Goal: Task Accomplishment & Management: Complete application form

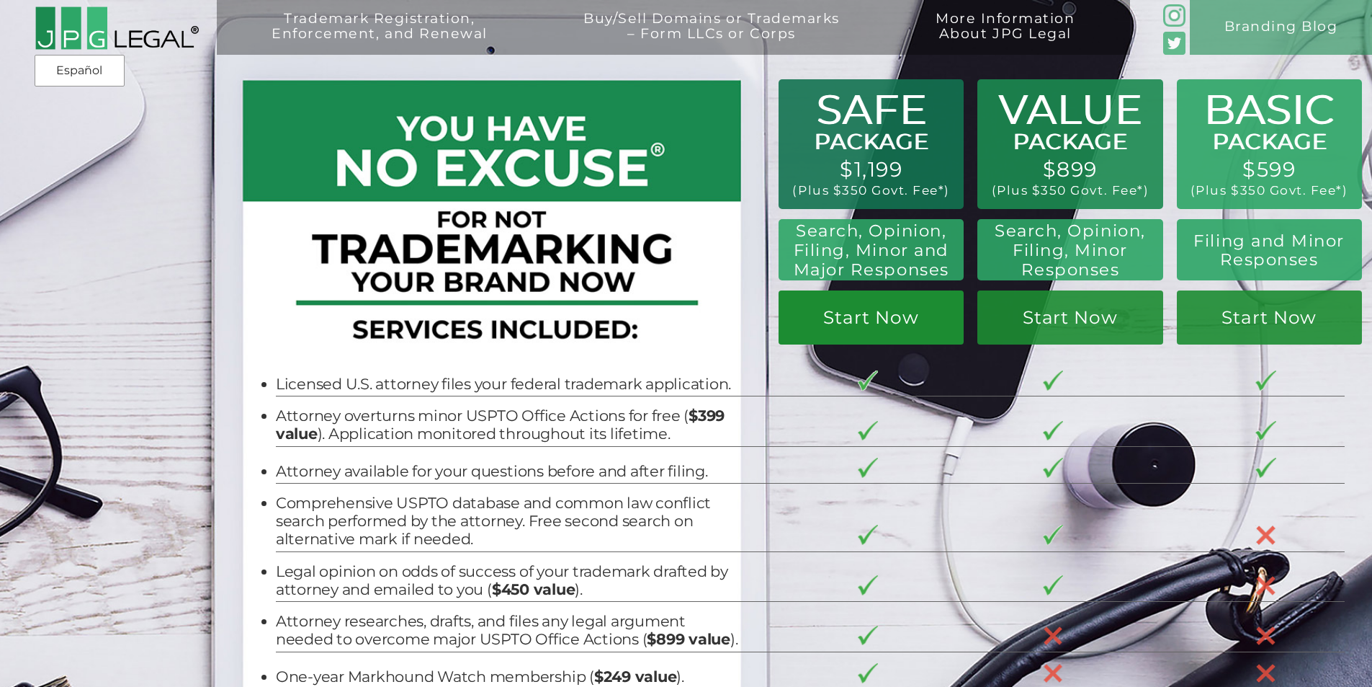
click at [888, 333] on link "Start Now" at bounding box center [871, 317] width 185 height 54
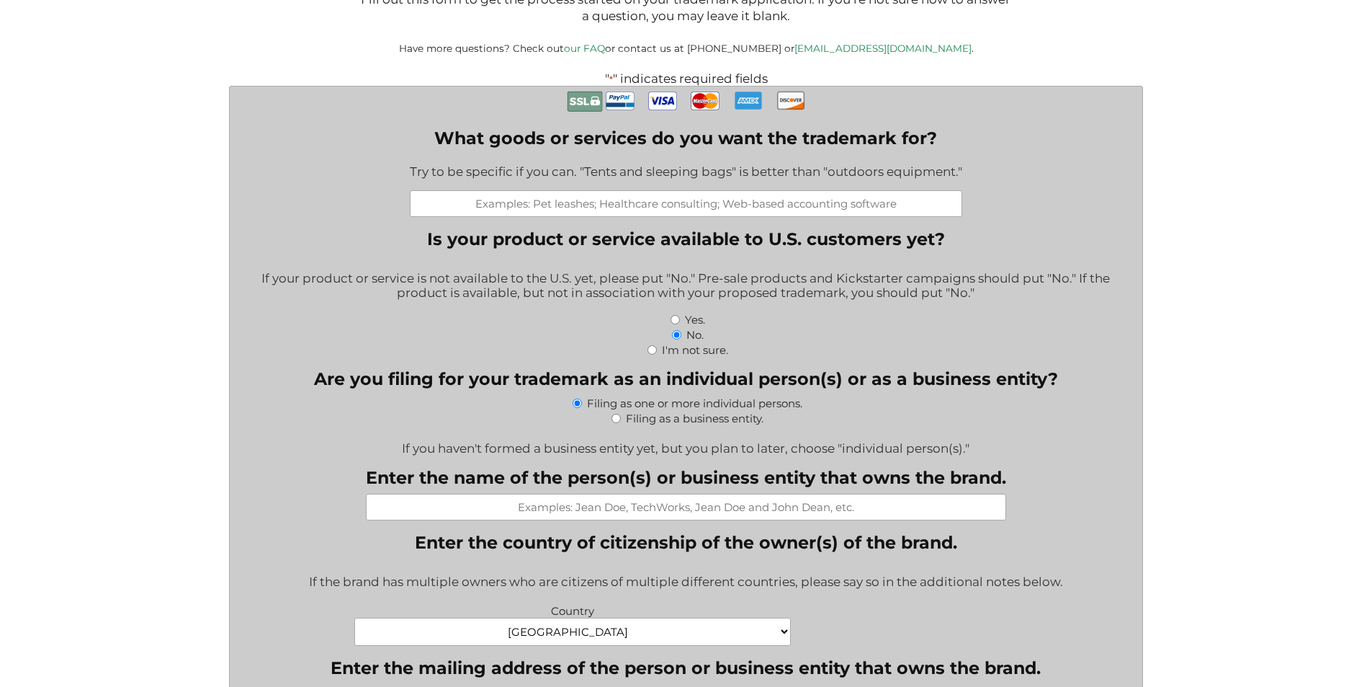
scroll to position [360, 0]
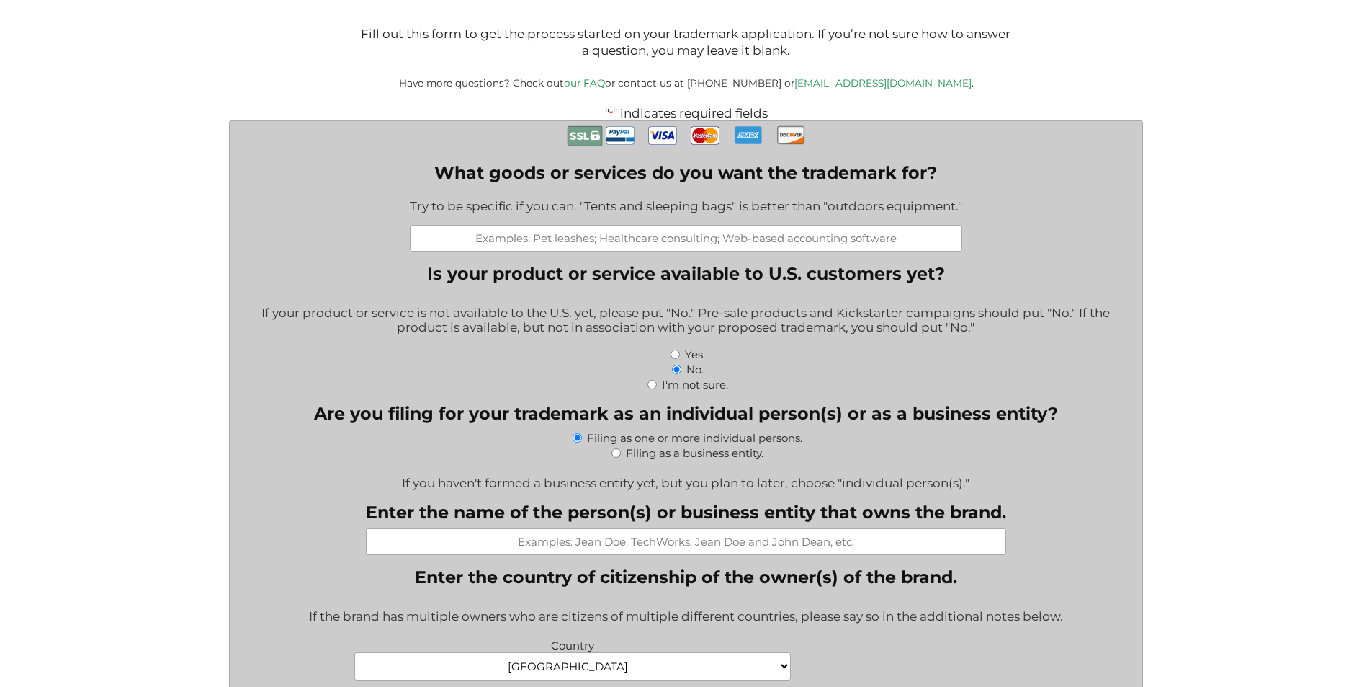
click at [524, 248] on input "What goods or services do you want the trademark for?" at bounding box center [686, 238] width 553 height 27
click at [788, 243] on input "Electronics earbuds, headphones" at bounding box center [686, 238] width 553 height 27
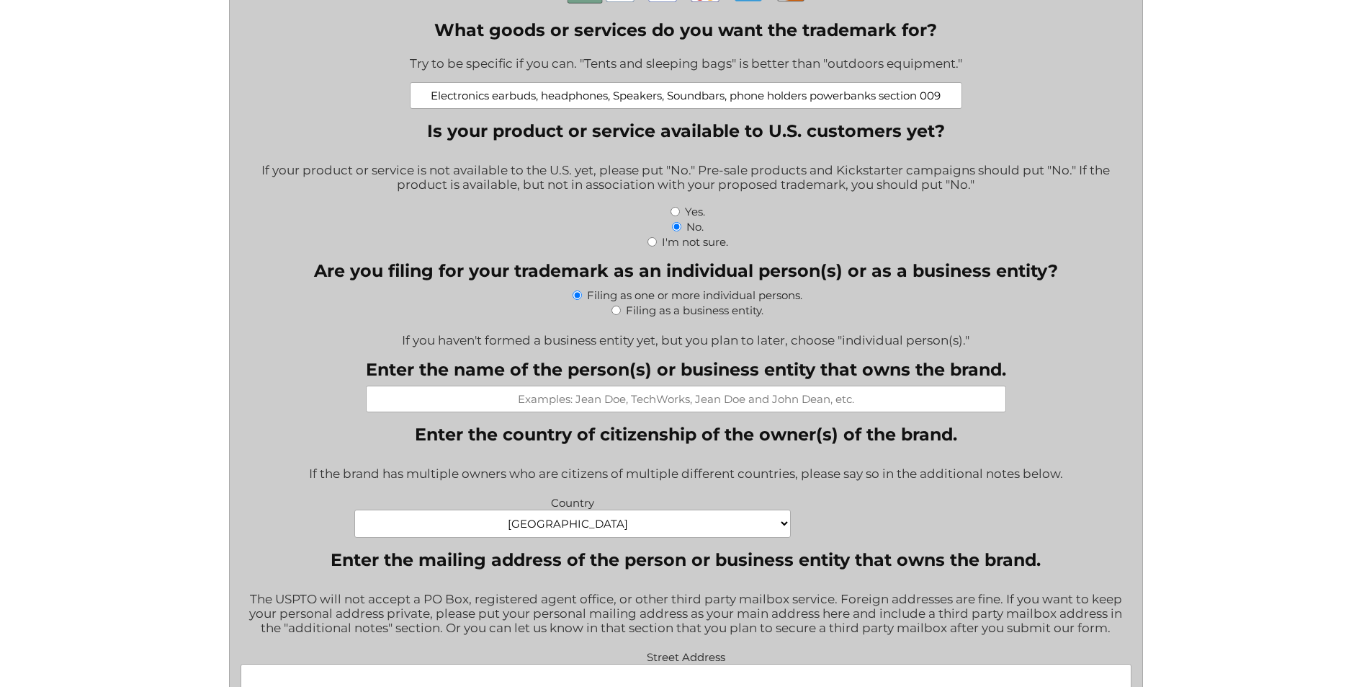
scroll to position [504, 0]
type input "Electronics earbuds, headphones, Speakers, Soundbars, phone holders powerbanks …"
click at [651, 245] on input "I'm not sure." at bounding box center [652, 240] width 9 height 9
radio input "true"
click at [622, 314] on div "Filing as a business entity." at bounding box center [686, 307] width 891 height 15
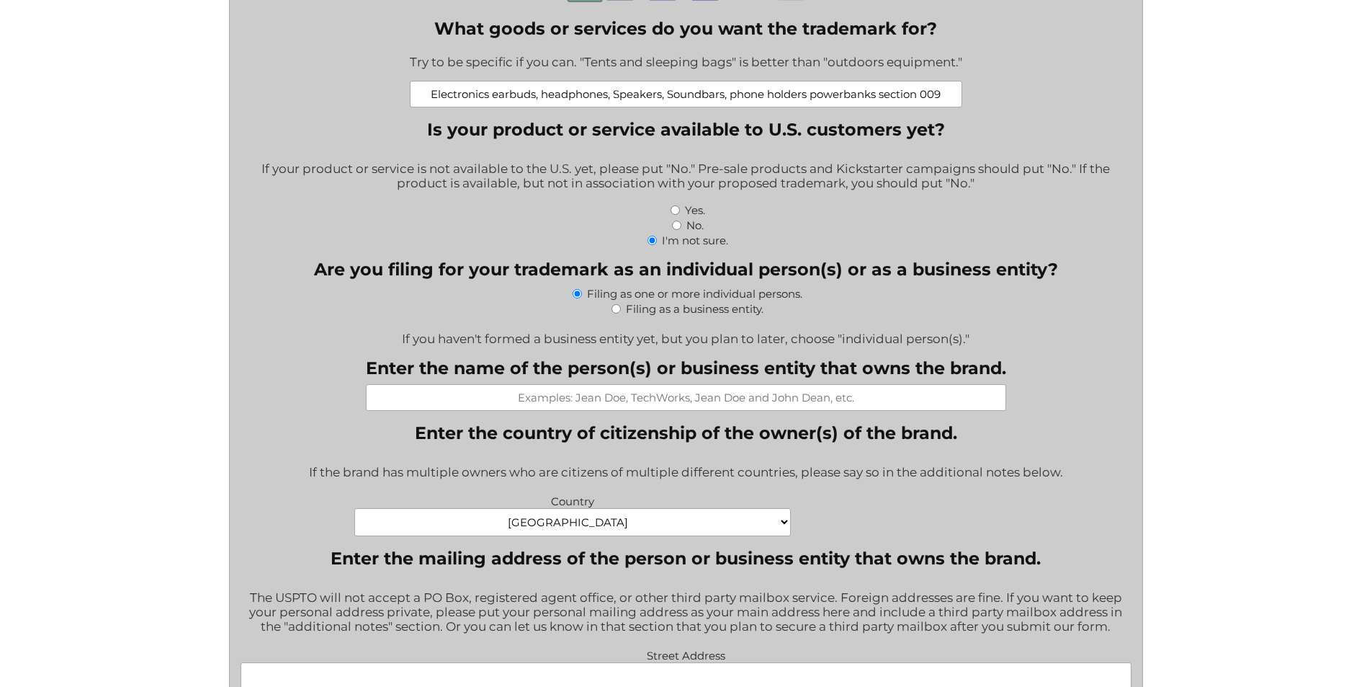
click at [617, 310] on input "Filing as a business entity." at bounding box center [616, 308] width 9 height 9
radio input "true"
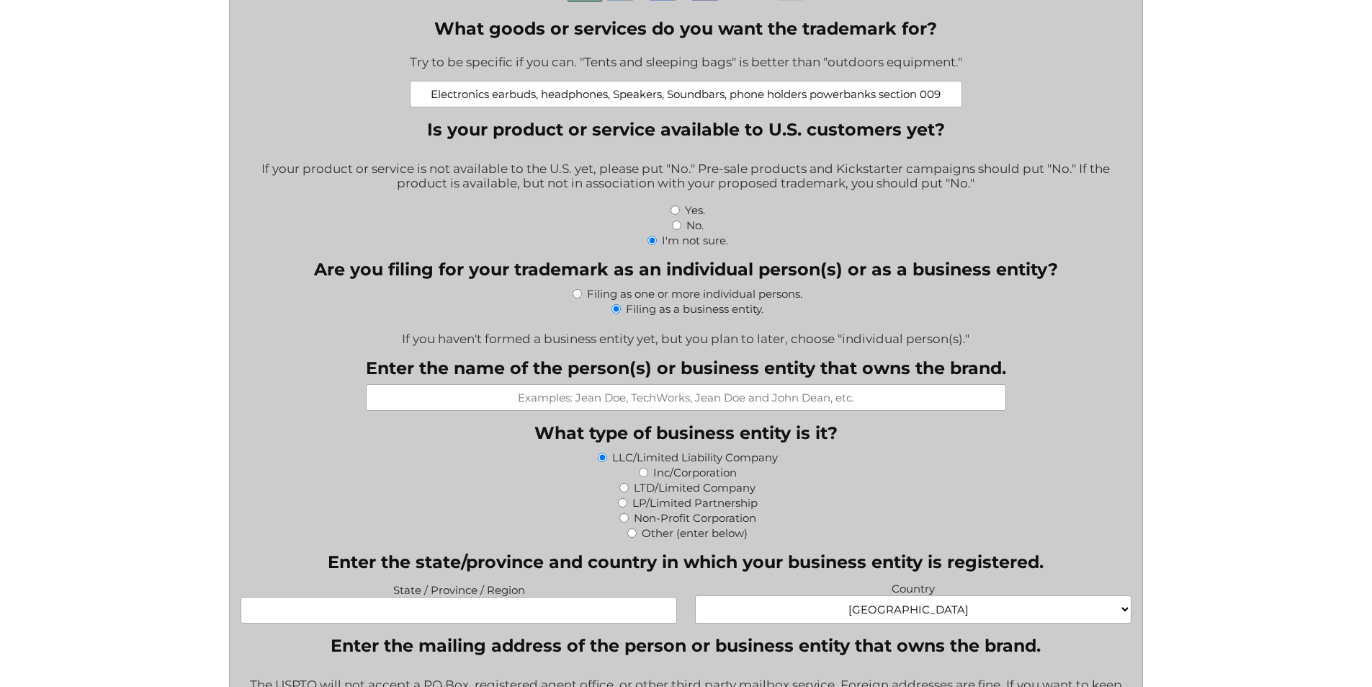
click at [549, 393] on input "Enter the name of the person(s) or business entity that owns the brand." at bounding box center [686, 397] width 640 height 27
click at [576, 401] on input "Enter the name of the person(s) or business entity that owns the brand." at bounding box center [686, 397] width 640 height 27
type input "Mr smyles & co"
click at [643, 475] on input "Inc/Corporation" at bounding box center [643, 472] width 9 height 9
radio input "true"
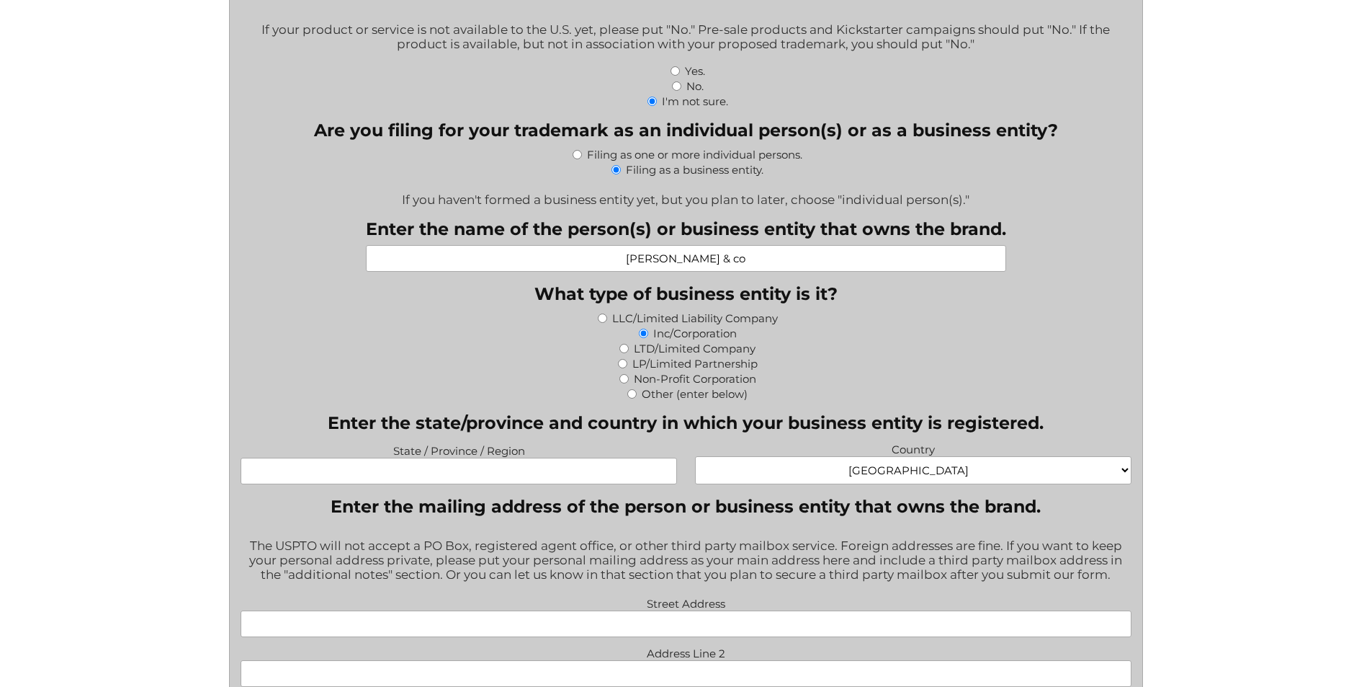
scroll to position [648, 0]
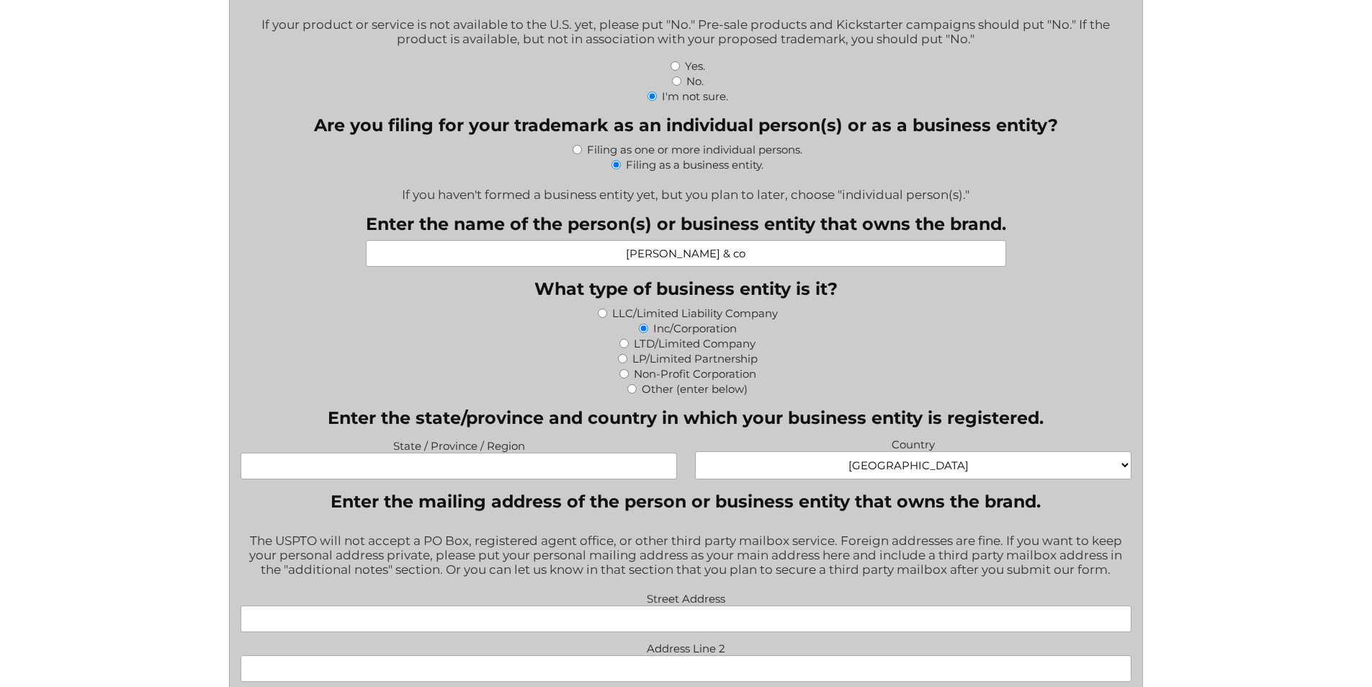
click at [420, 465] on input "State / Province / Region" at bounding box center [459, 465] width 437 height 27
type input "New york"
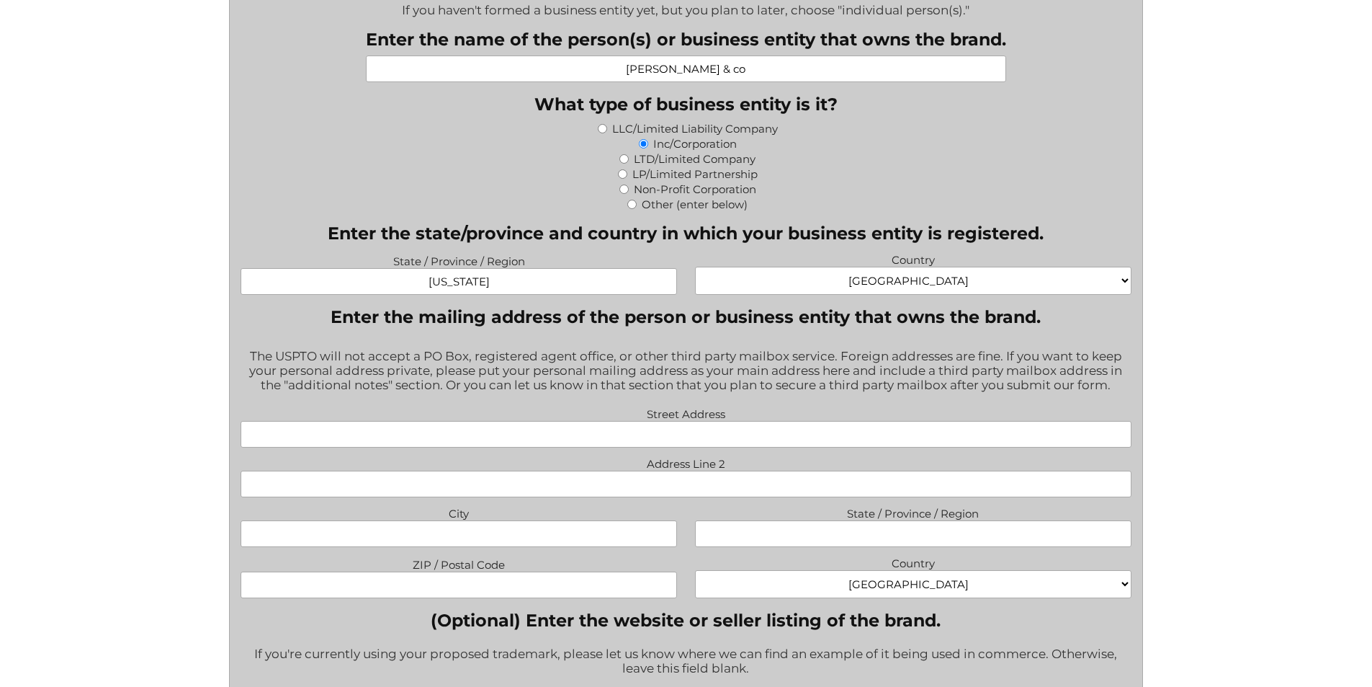
scroll to position [864, 0]
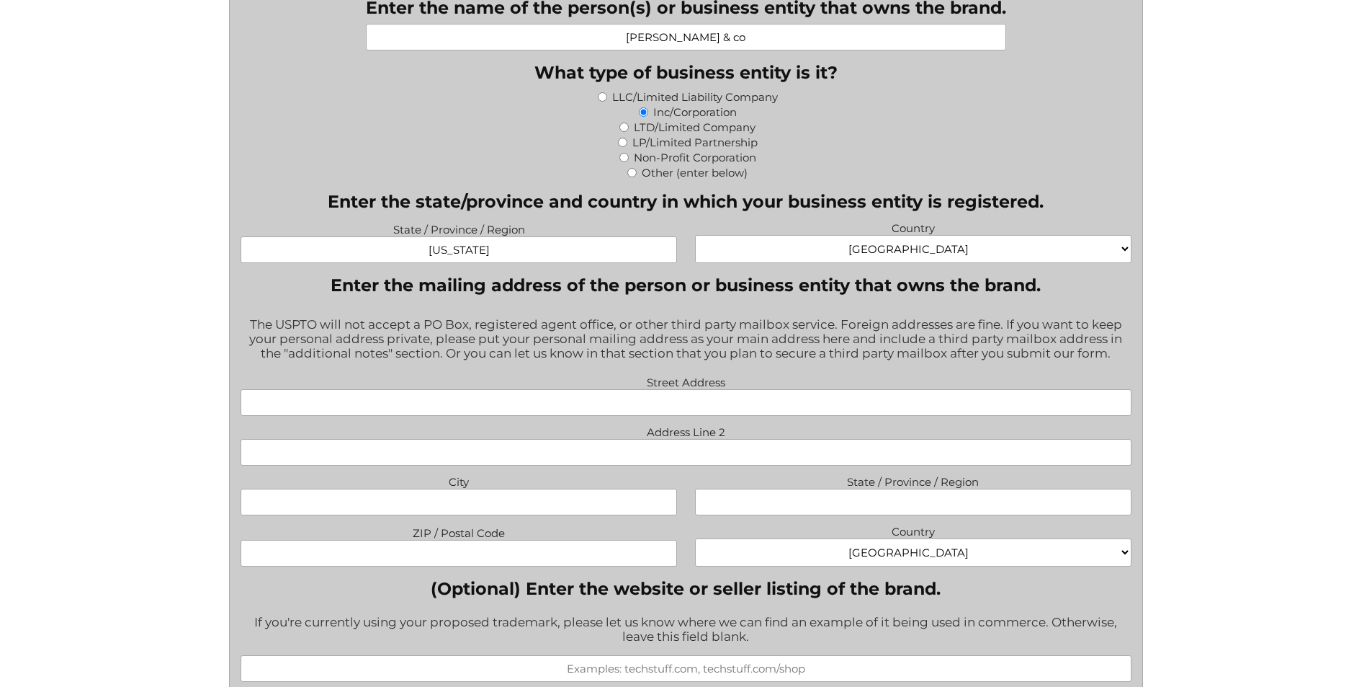
click at [568, 386] on label "Street Address" at bounding box center [686, 380] width 891 height 17
click at [568, 389] on input "Street Address" at bounding box center [686, 402] width 891 height 27
type input "1"
type input "1816 east 21 street"
drag, startPoint x: 645, startPoint y: 451, endPoint x: 632, endPoint y: 470, distance: 22.8
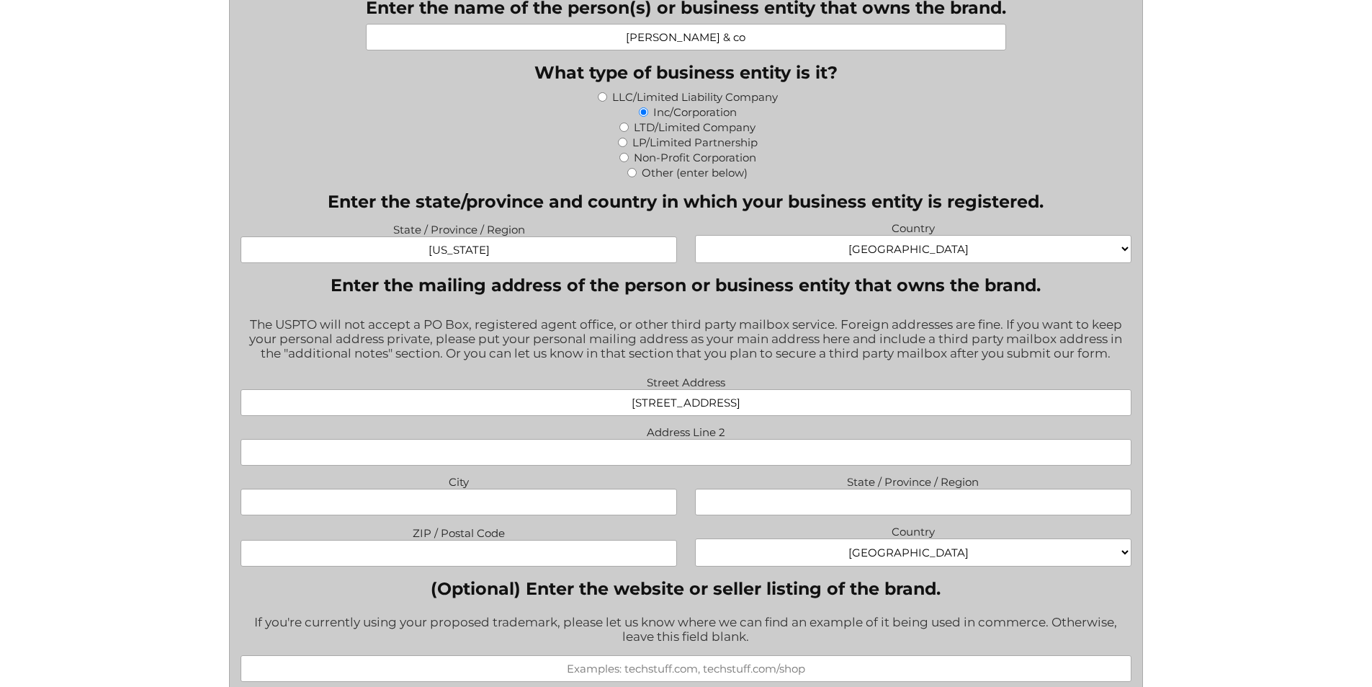
click at [645, 451] on input "Address Line 2" at bounding box center [686, 452] width 891 height 27
click at [533, 514] on input "City" at bounding box center [459, 501] width 437 height 27
type input "Brooklyn"
click at [821, 506] on input "State / Province / Region" at bounding box center [913, 501] width 437 height 27
type input "New York"
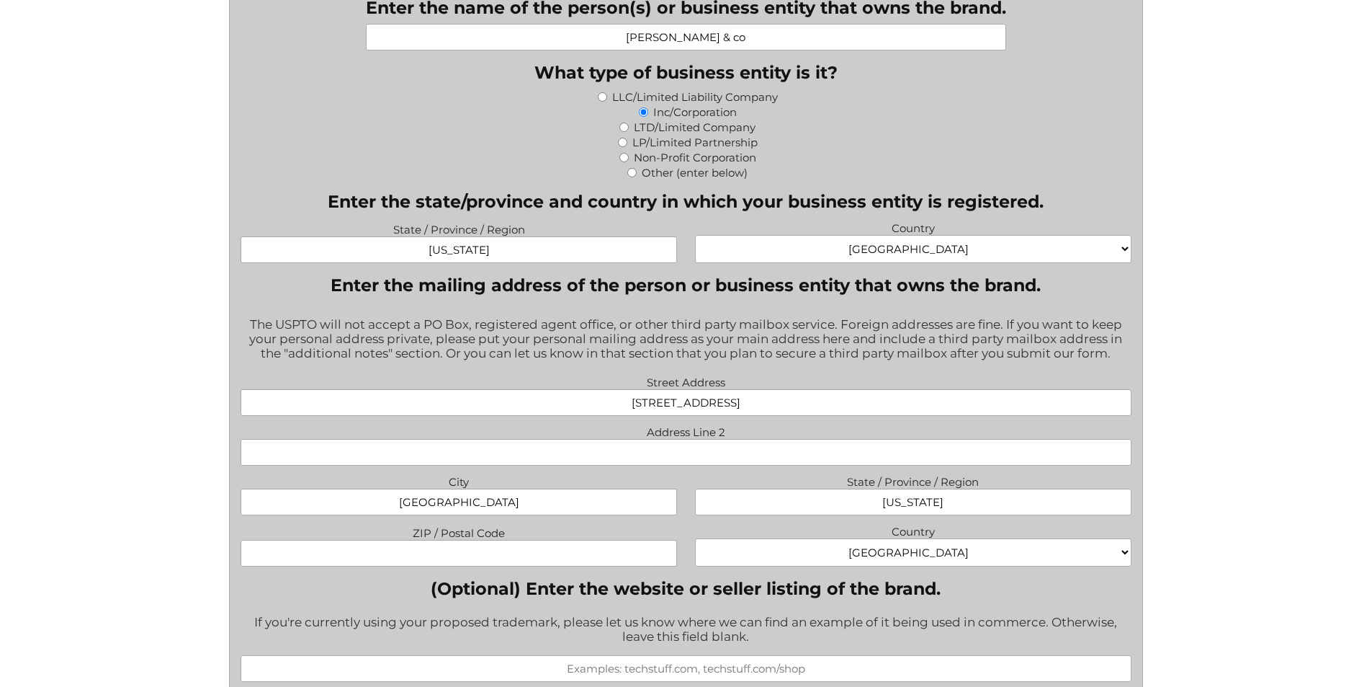
click at [607, 562] on input "ZIP / Postal Code" at bounding box center [459, 553] width 437 height 27
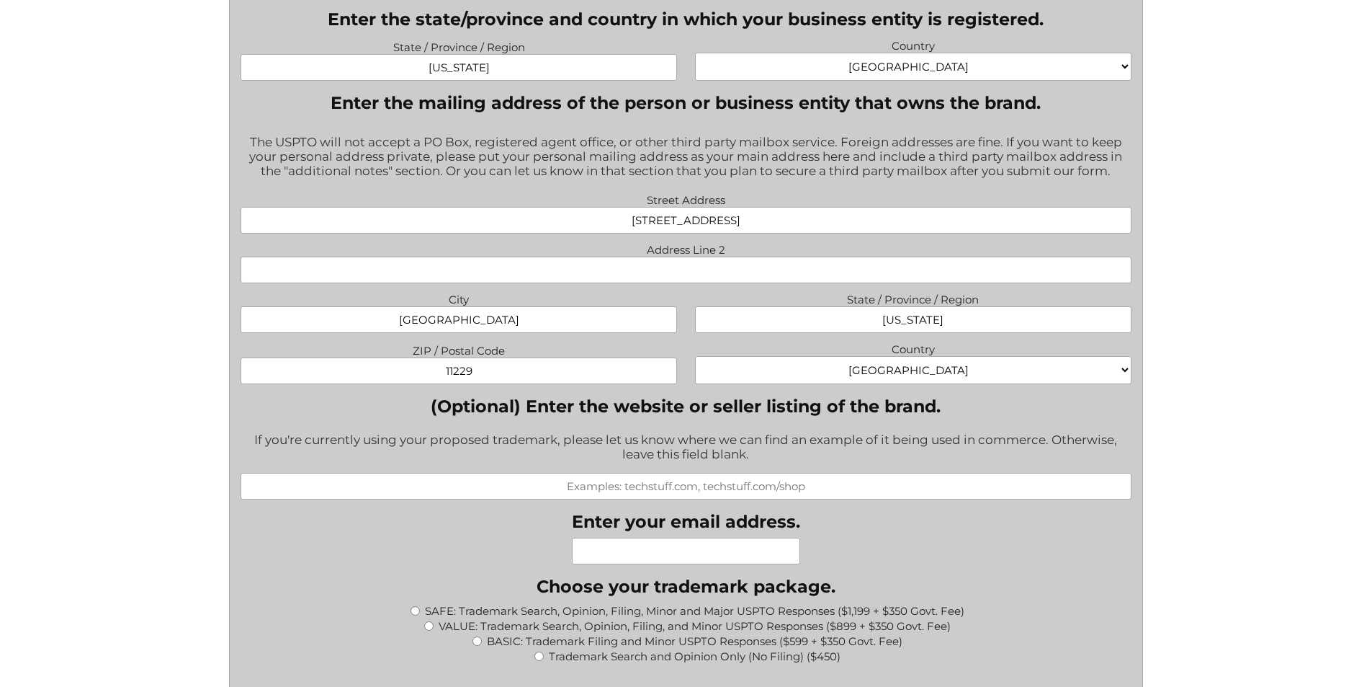
scroll to position [1153, 0]
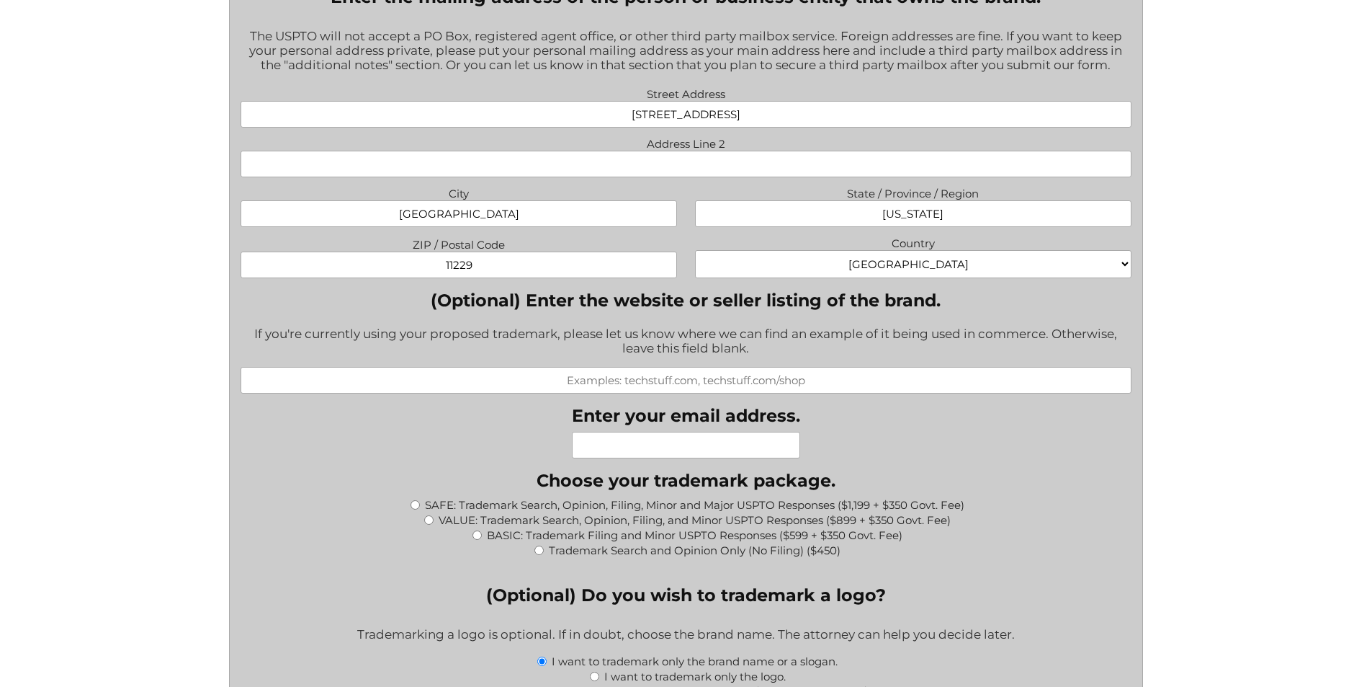
type input "11229"
click at [617, 378] on input "(Optional) Enter the website or seller listing of the brand." at bounding box center [686, 380] width 891 height 27
click at [622, 444] on input "Enter your email address." at bounding box center [686, 445] width 228 height 27
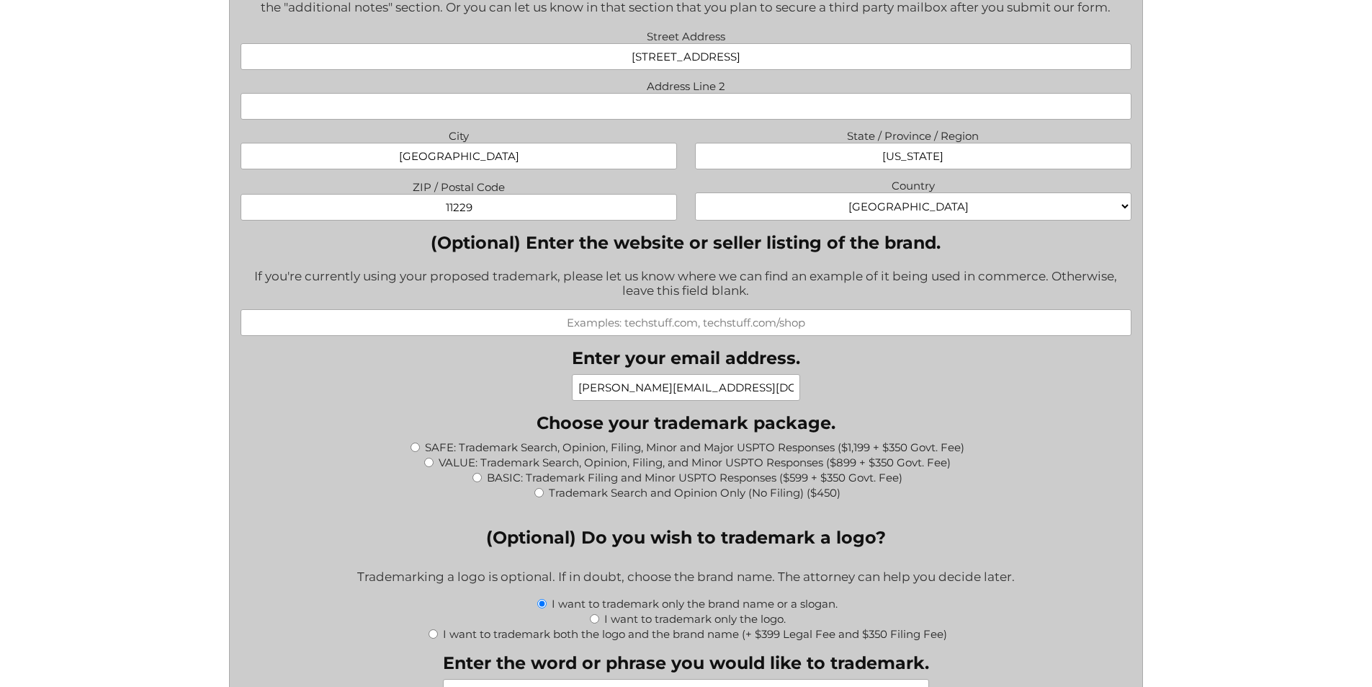
scroll to position [1297, 0]
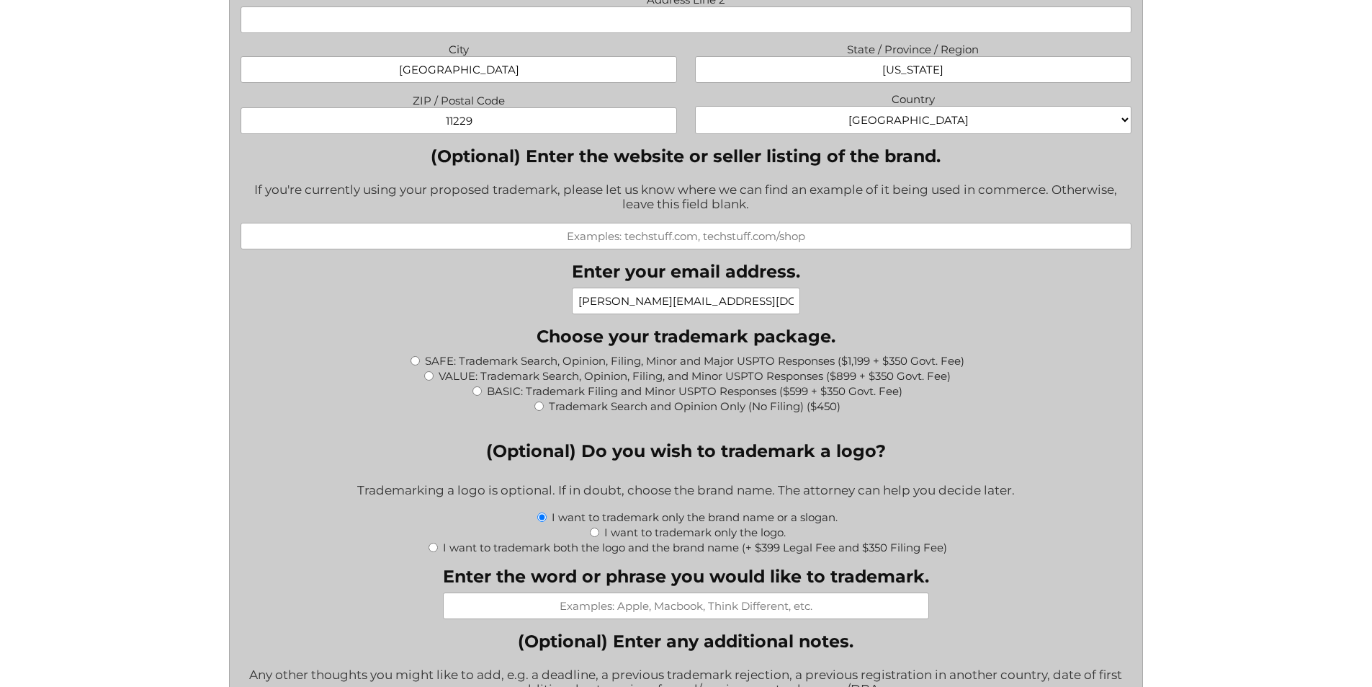
type input "Benjamin@mrsmylesco.com"
click at [416, 361] on input "SAFE: Trademark Search, Opinion, Filing, Minor and Major USPTO Responses ($1,19…" at bounding box center [415, 360] width 9 height 9
radio input "true"
type input "$1,549.00"
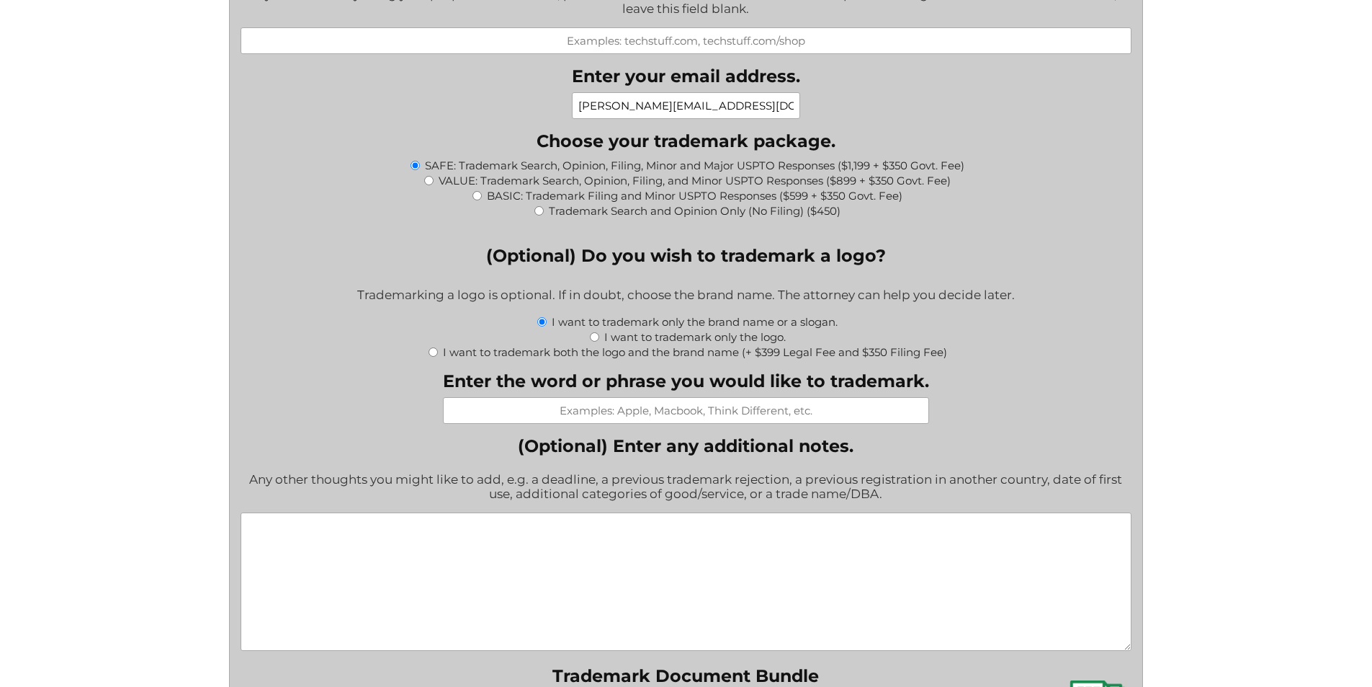
scroll to position [1513, 0]
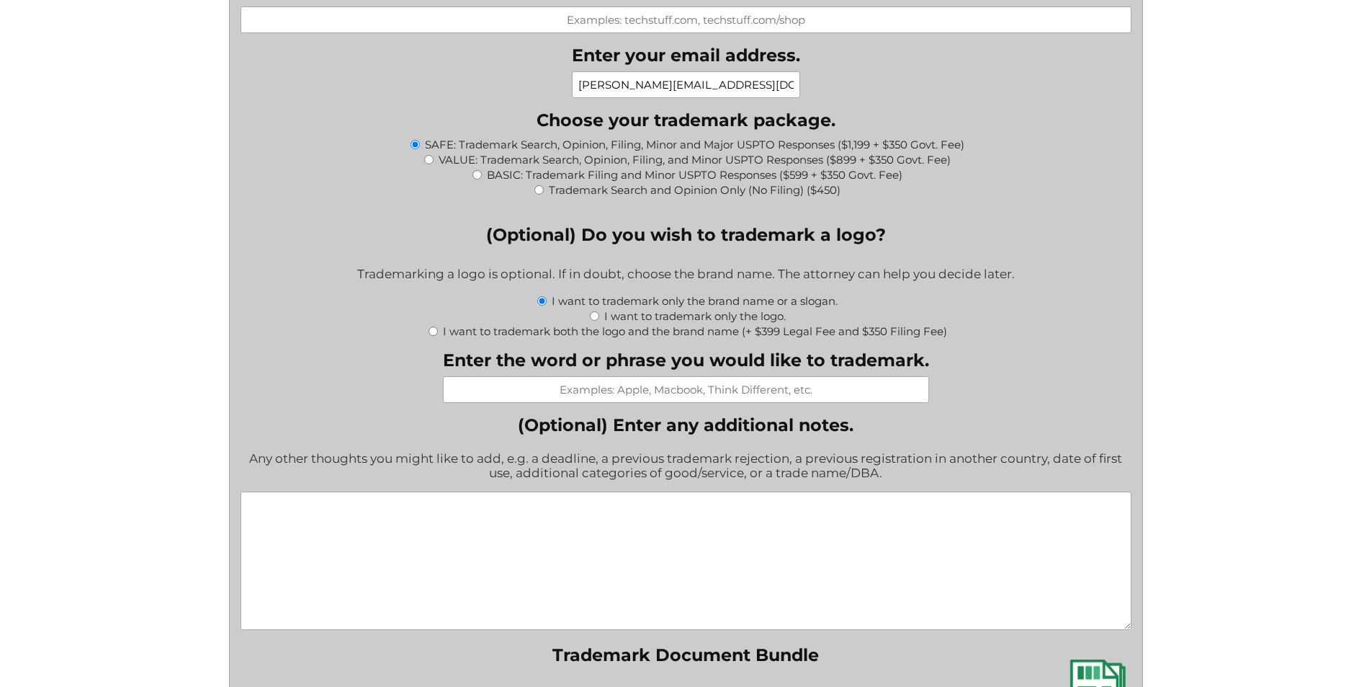
click at [430, 334] on input "I want to trademark both the logo and the brand name (+ $399 Legal Fee and $350…" at bounding box center [433, 330] width 9 height 9
radio input "true"
type input "$2,298.00"
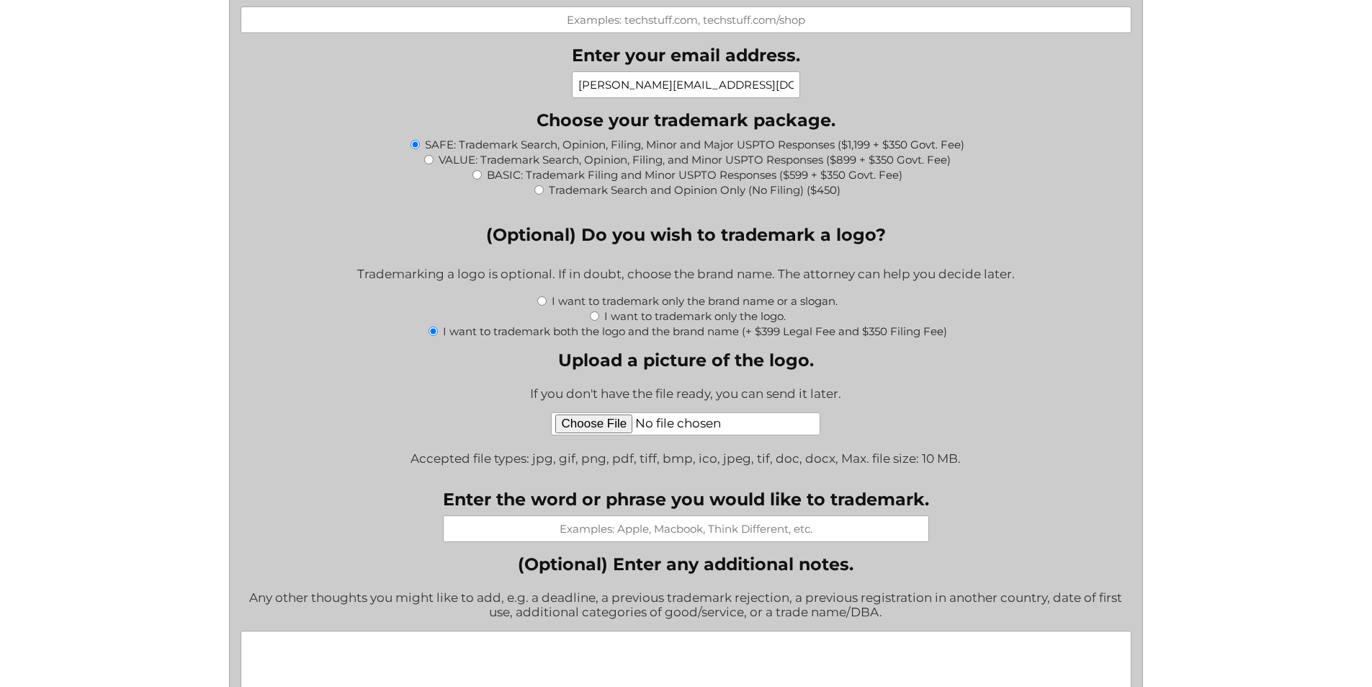
click at [612, 429] on input "Upload a picture of the logo." at bounding box center [685, 423] width 269 height 23
click at [687, 423] on input "Upload a picture of the logo." at bounding box center [685, 423] width 269 height 23
type input "C:\fakepath\Favourite client .png"
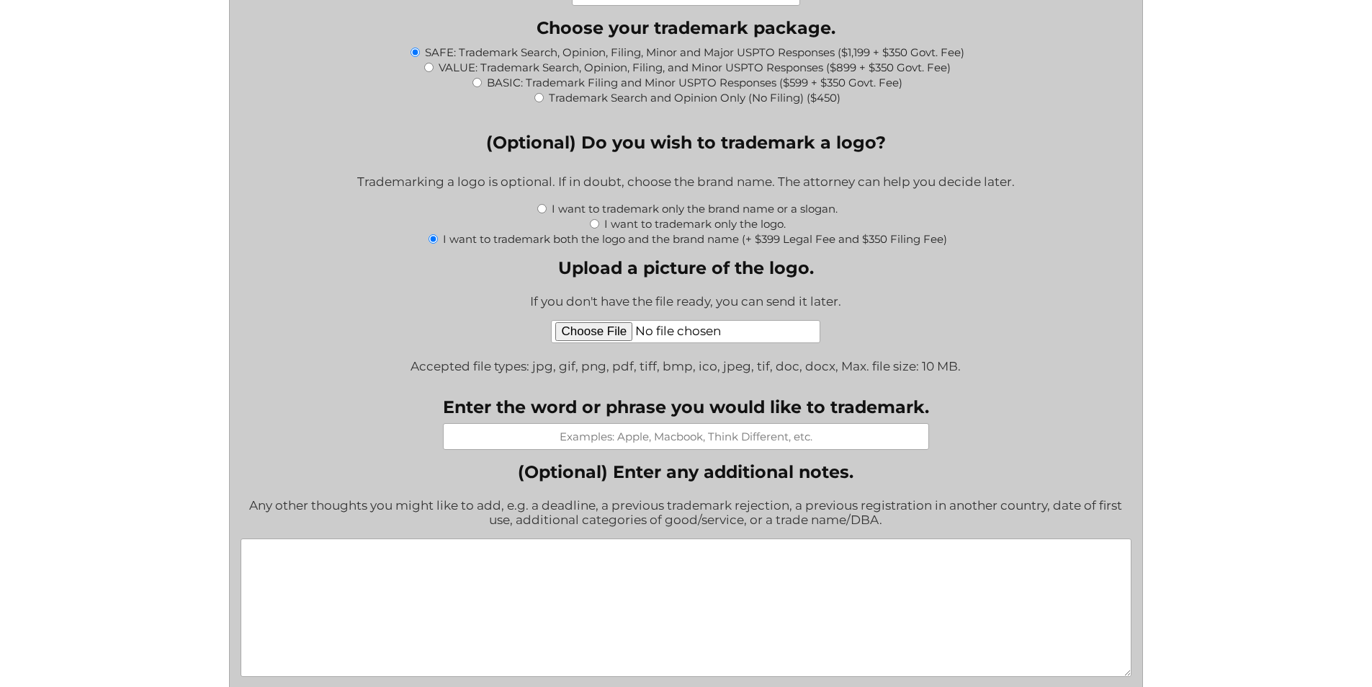
scroll to position [1729, 0]
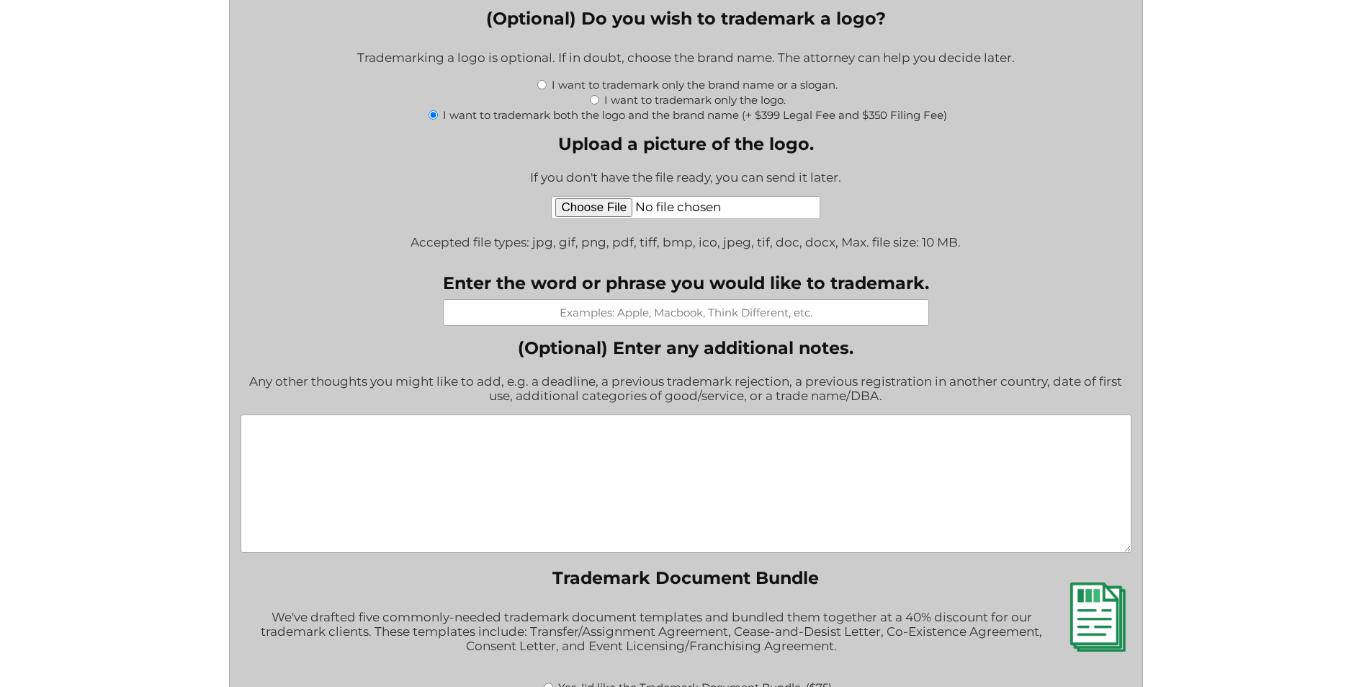
click at [605, 310] on input "Enter the word or phrase you would like to trademark." at bounding box center [686, 312] width 486 height 27
type input "Havenry"
click at [694, 469] on textarea "(Optional) Enter any additional notes." at bounding box center [686, 483] width 891 height 138
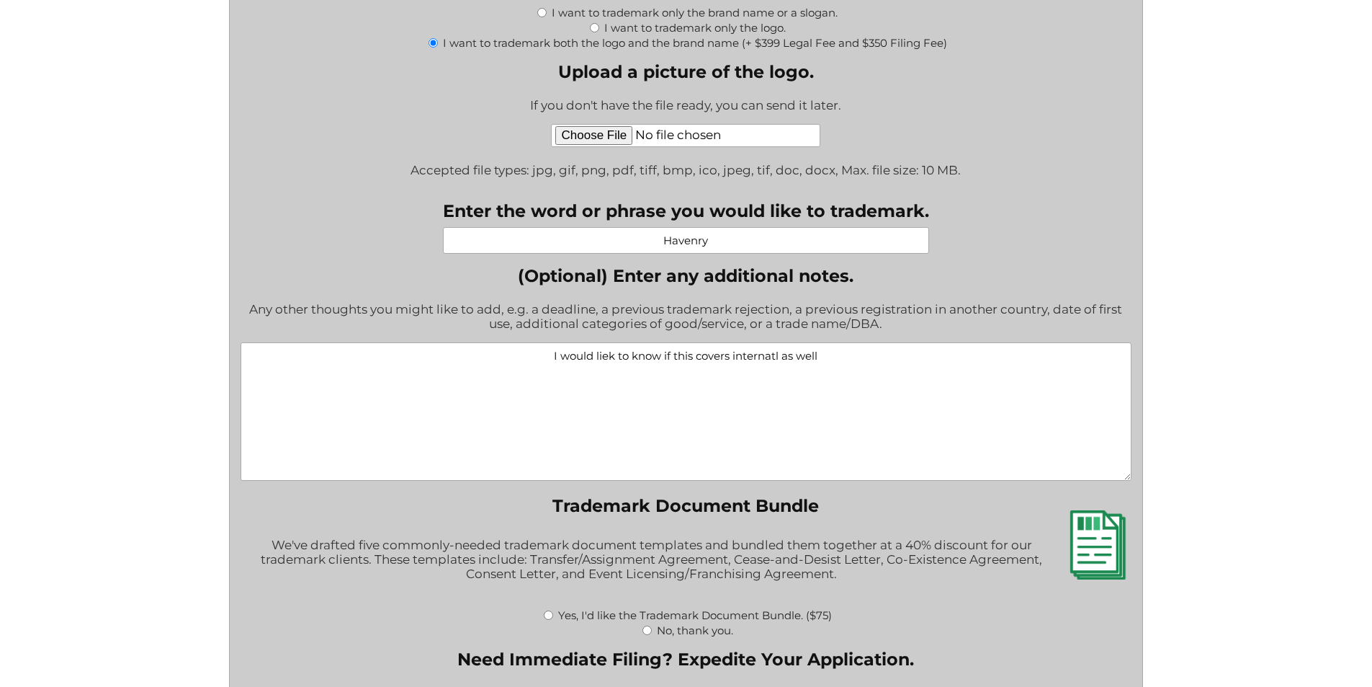
drag, startPoint x: 763, startPoint y: 361, endPoint x: 731, endPoint y: 393, distance: 44.8
click at [731, 393] on textarea "I would liek to know if this covers internatl as well" at bounding box center [686, 411] width 891 height 138
drag, startPoint x: 782, startPoint y: 358, endPoint x: 743, endPoint y: 357, distance: 38.9
click at [743, 357] on textarea "I would liek to know if this covers internatl as well" at bounding box center [686, 411] width 891 height 138
click at [743, 357] on textarea "I would liek to know if this covers internaiotnal as well" at bounding box center [686, 411] width 891 height 138
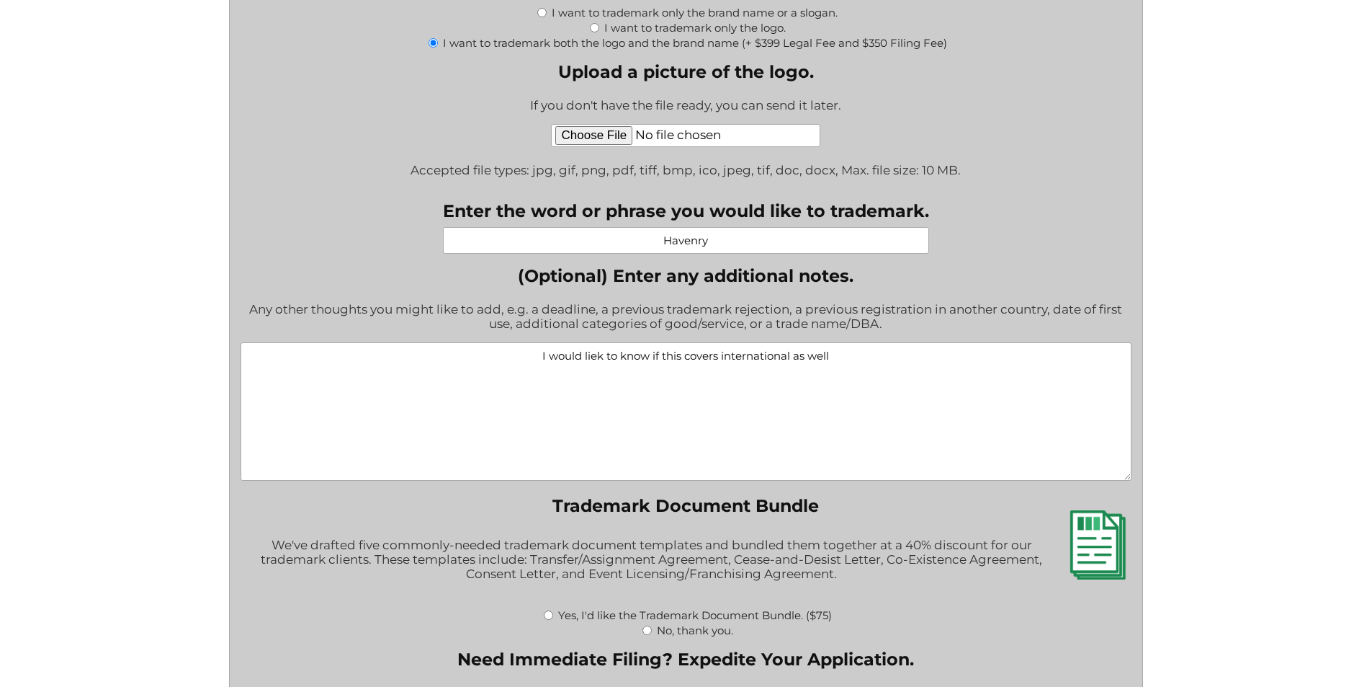
click at [593, 358] on textarea "I would liek to know if this covers international as well" at bounding box center [686, 411] width 891 height 138
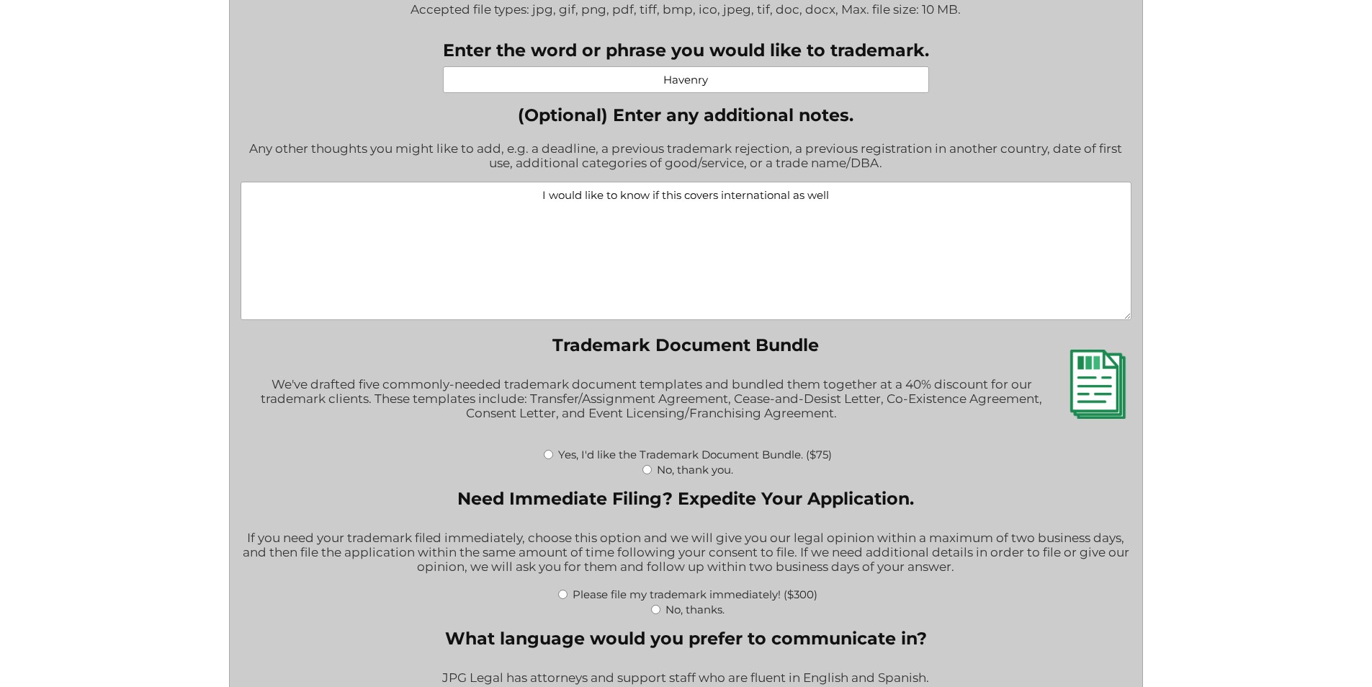
scroll to position [2161, 0]
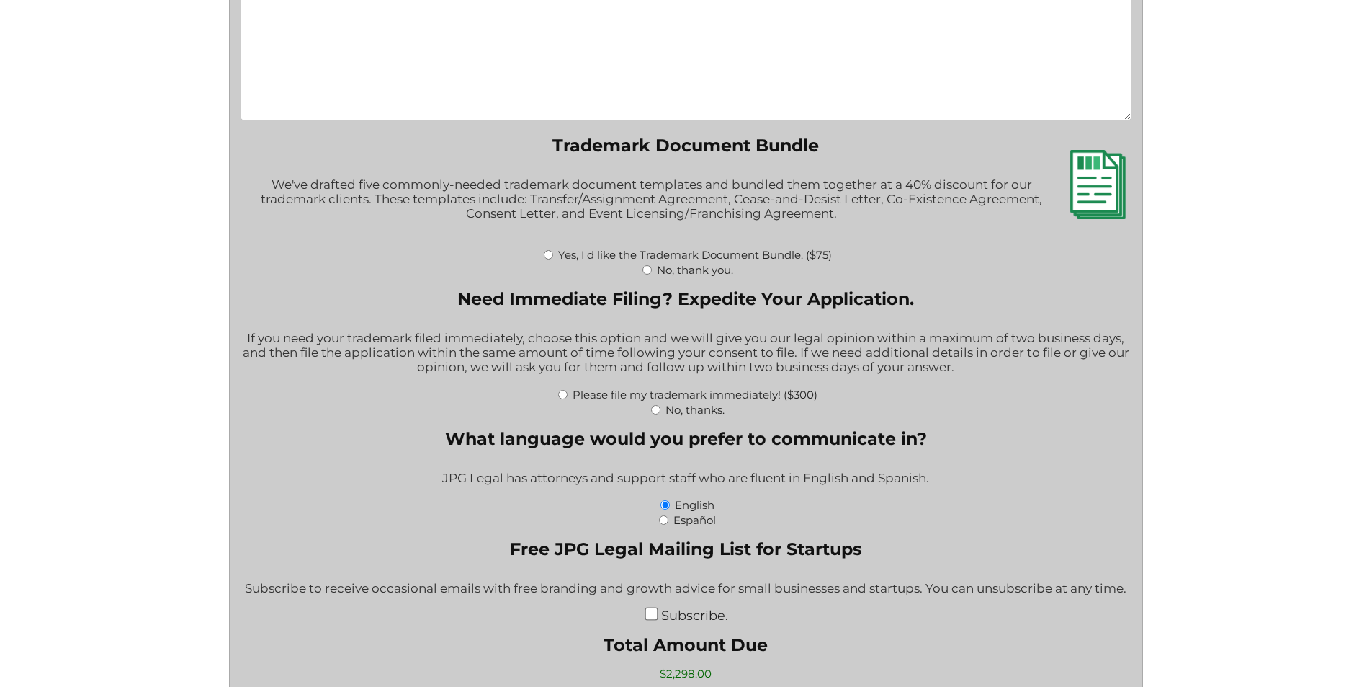
type textarea "I would like to know if this covers international as well"
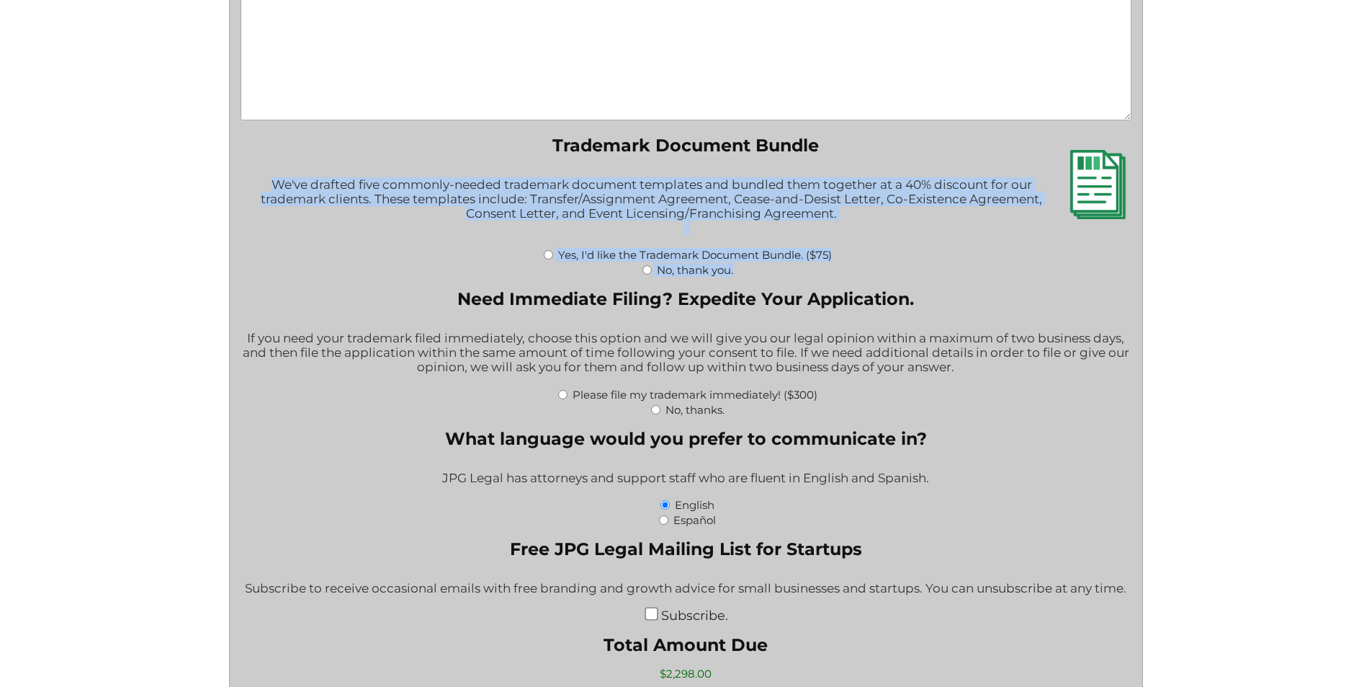
drag, startPoint x: 269, startPoint y: 185, endPoint x: 841, endPoint y: 273, distance: 578.7
click at [841, 273] on fieldset "Trademark Document Bundle We've drafted five commonly-needed trademark document…" at bounding box center [686, 206] width 891 height 142
copy fieldset "We've drafted five commonly-needed trademark document templates and bundled the…"
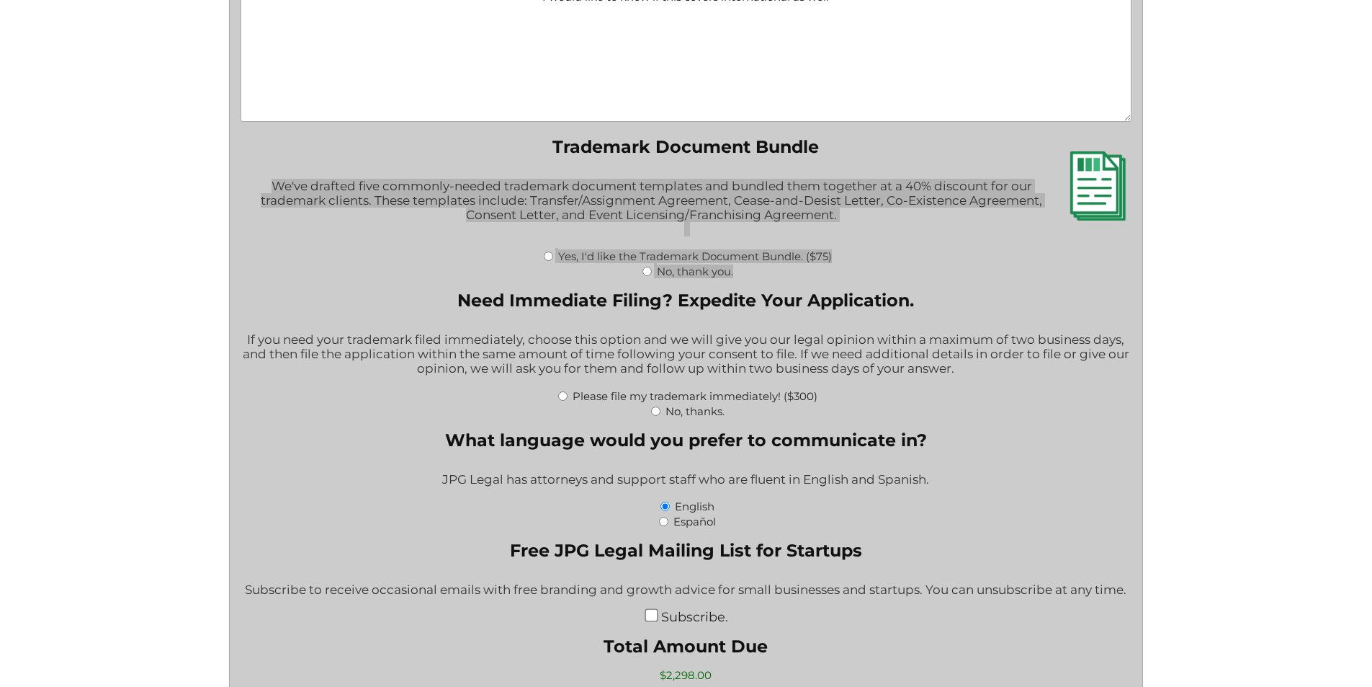
scroll to position [2137, 0]
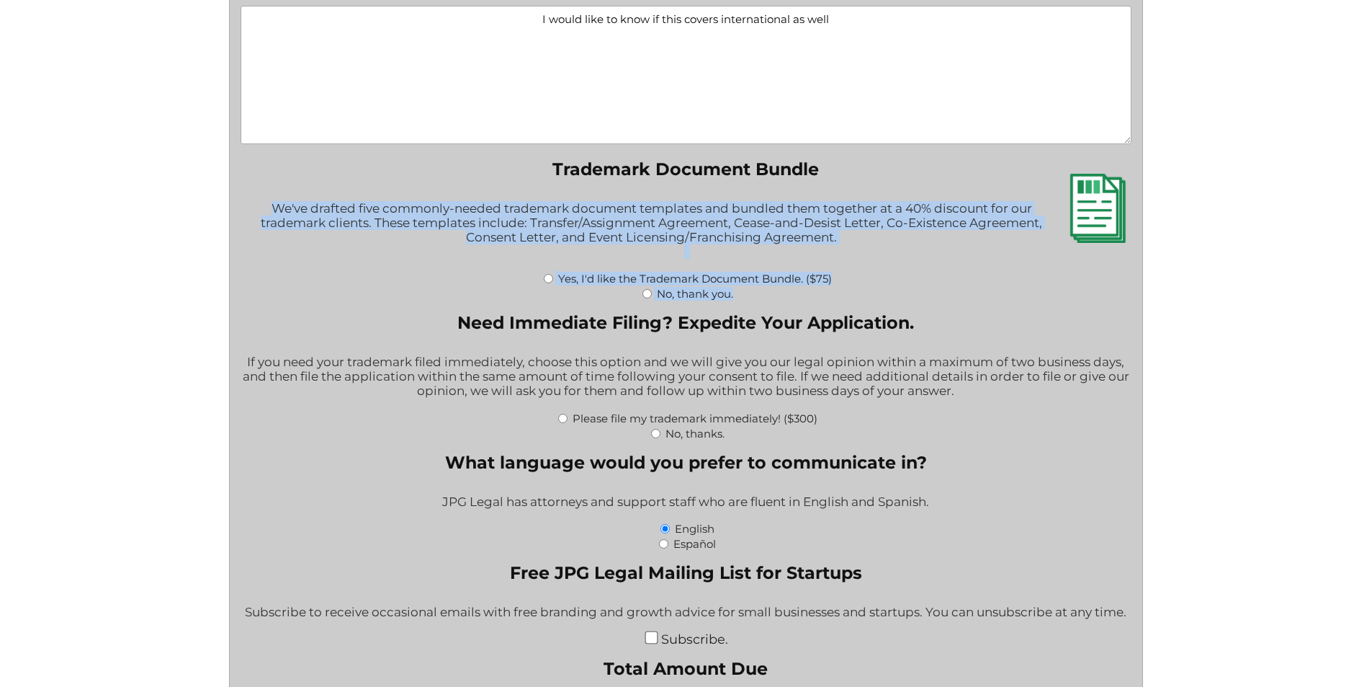
click at [506, 285] on div "Yes, I'd like the Trademark Document Bundle. ($75)" at bounding box center [686, 277] width 891 height 15
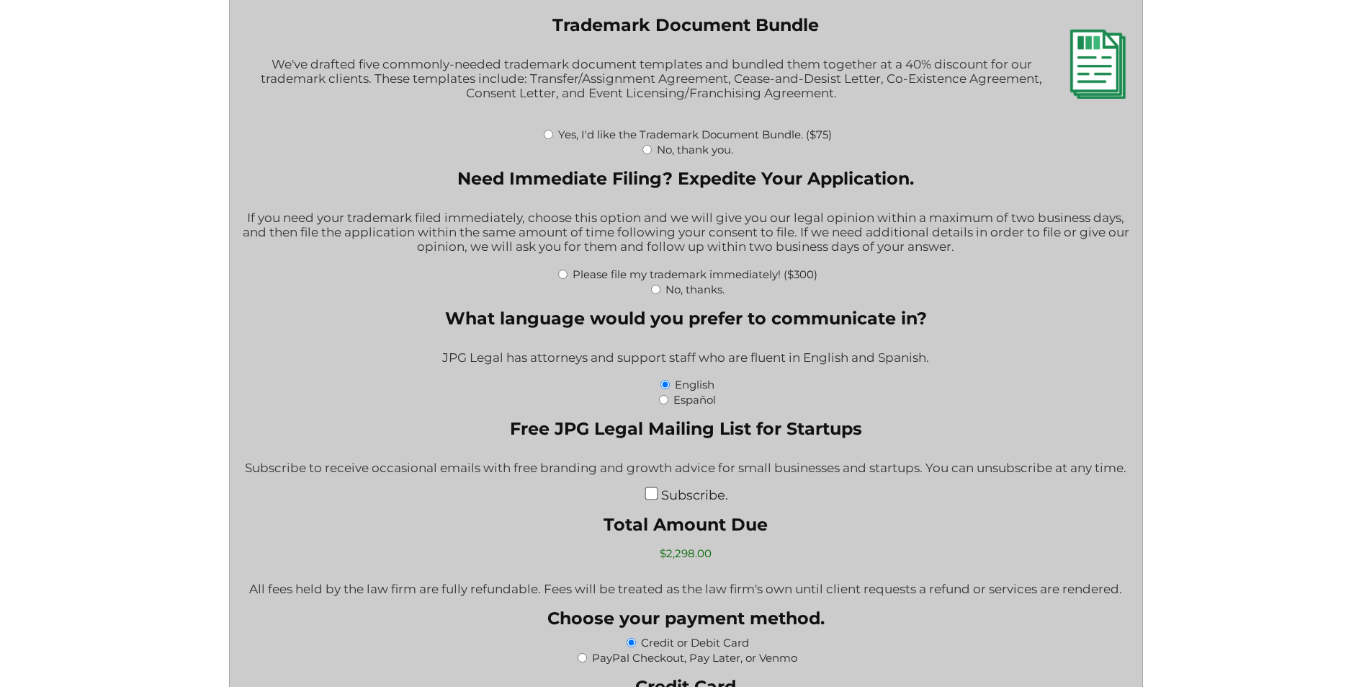
scroll to position [2209, 0]
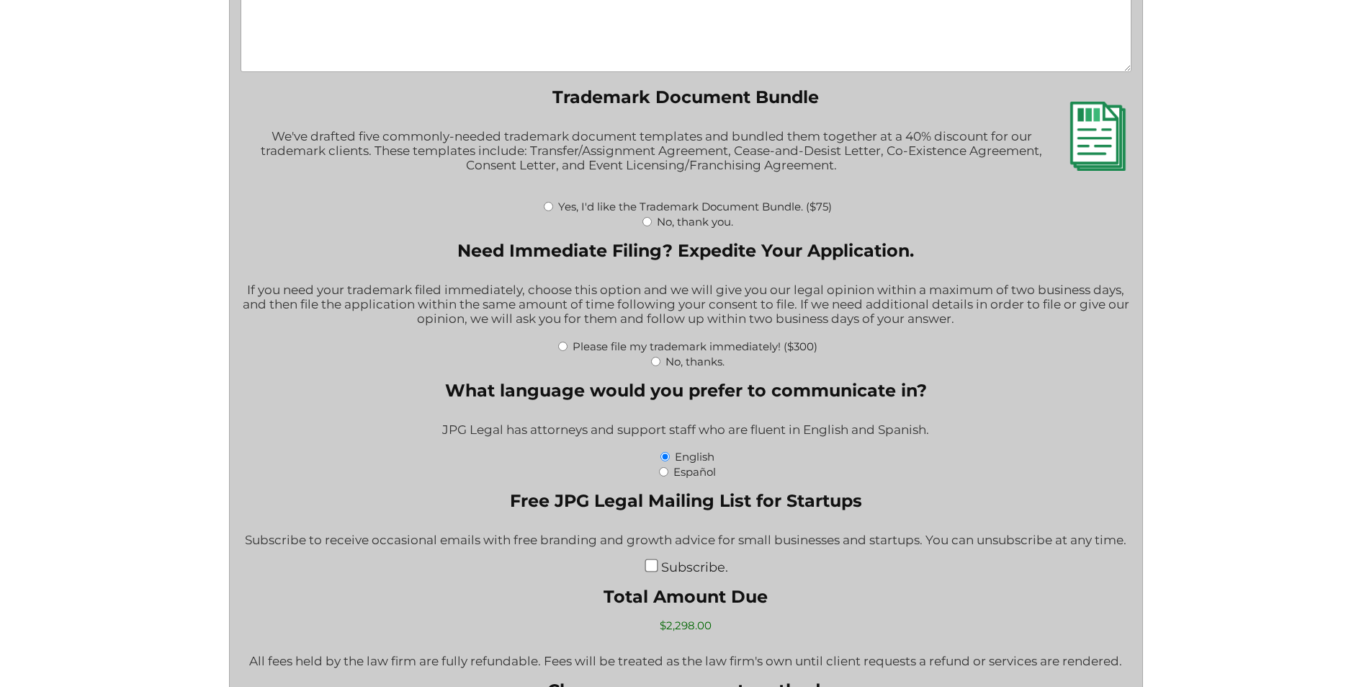
click at [548, 207] on input "Yes, I'd like the Trademark Document Bundle. ($75)" at bounding box center [548, 206] width 9 height 9
radio input "true"
type input "$2,373.00"
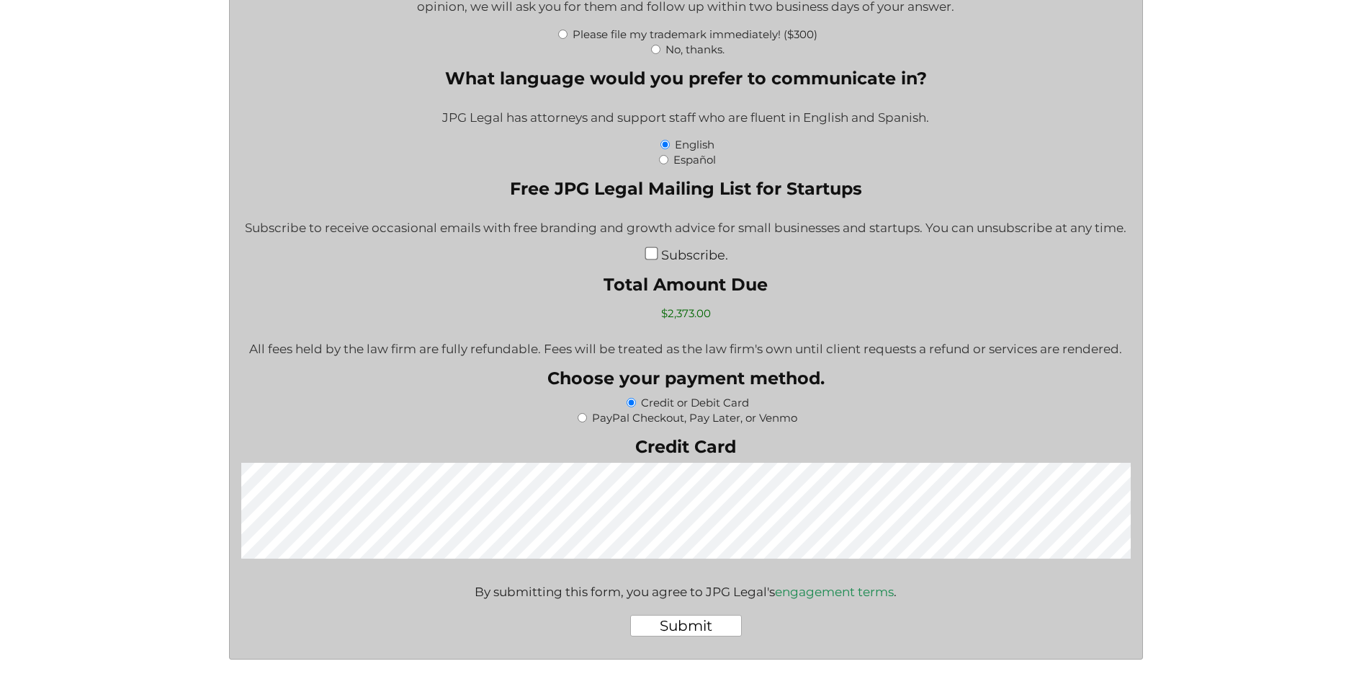
scroll to position [2642, 0]
